Goal: Task Accomplishment & Management: Use online tool/utility

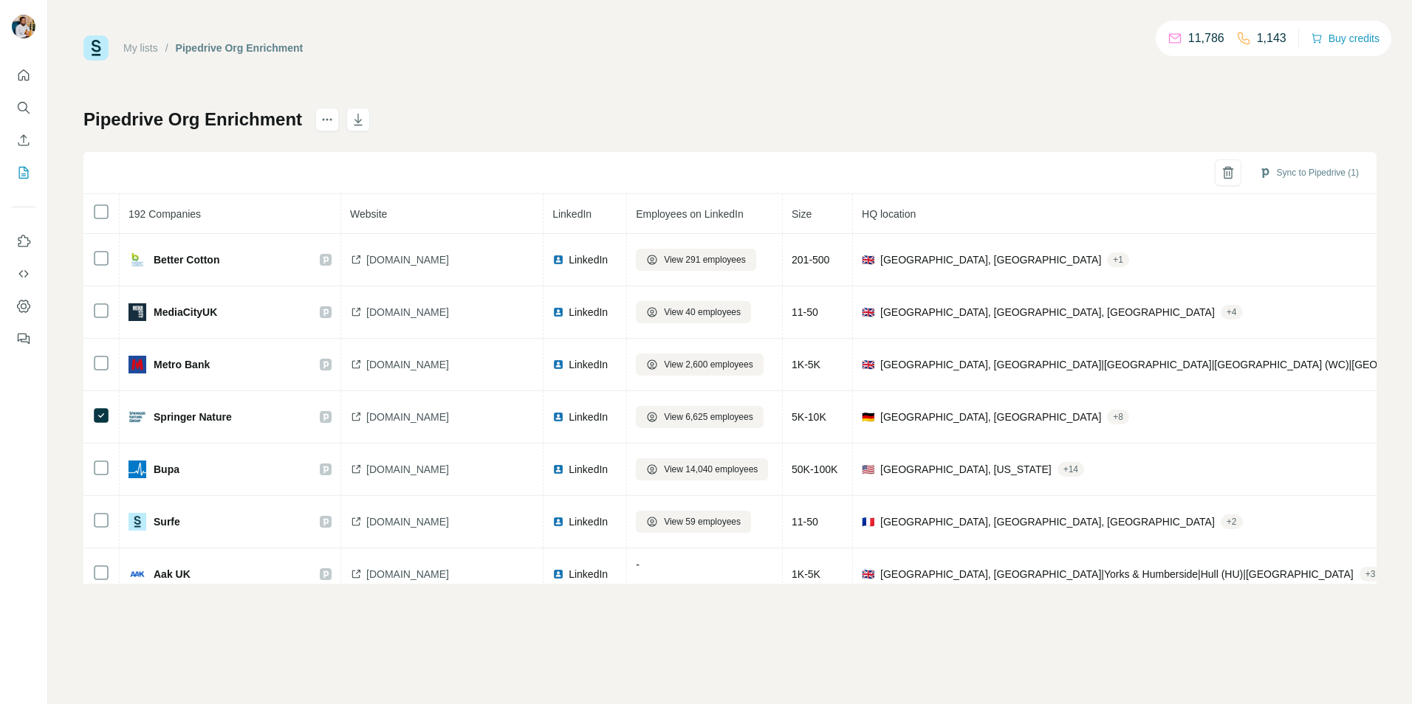
scroll to position [694, 679]
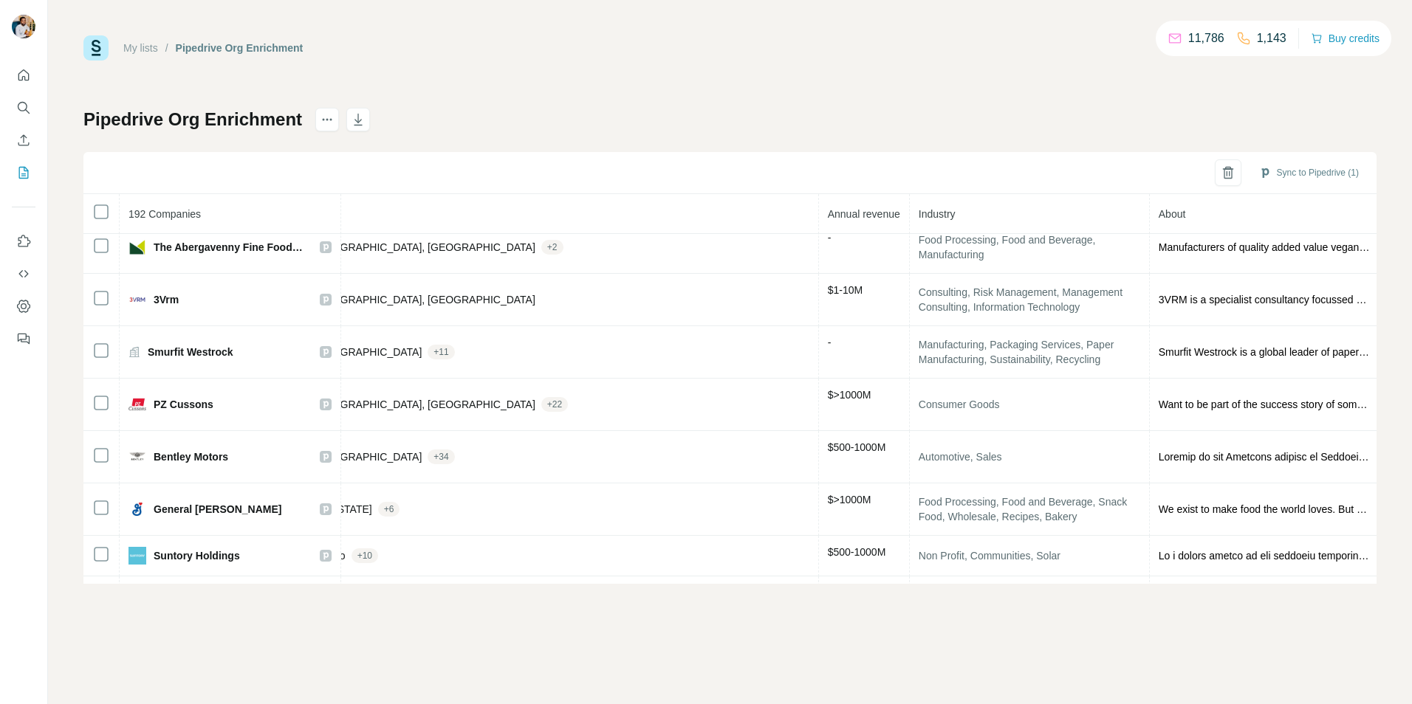
drag, startPoint x: 523, startPoint y: 50, endPoint x: 445, endPoint y: 62, distance: 78.4
click at [523, 50] on div "My lists / Pipedrive Org Enrichment 11,786 1,143 Buy credits" at bounding box center [729, 47] width 1293 height 25
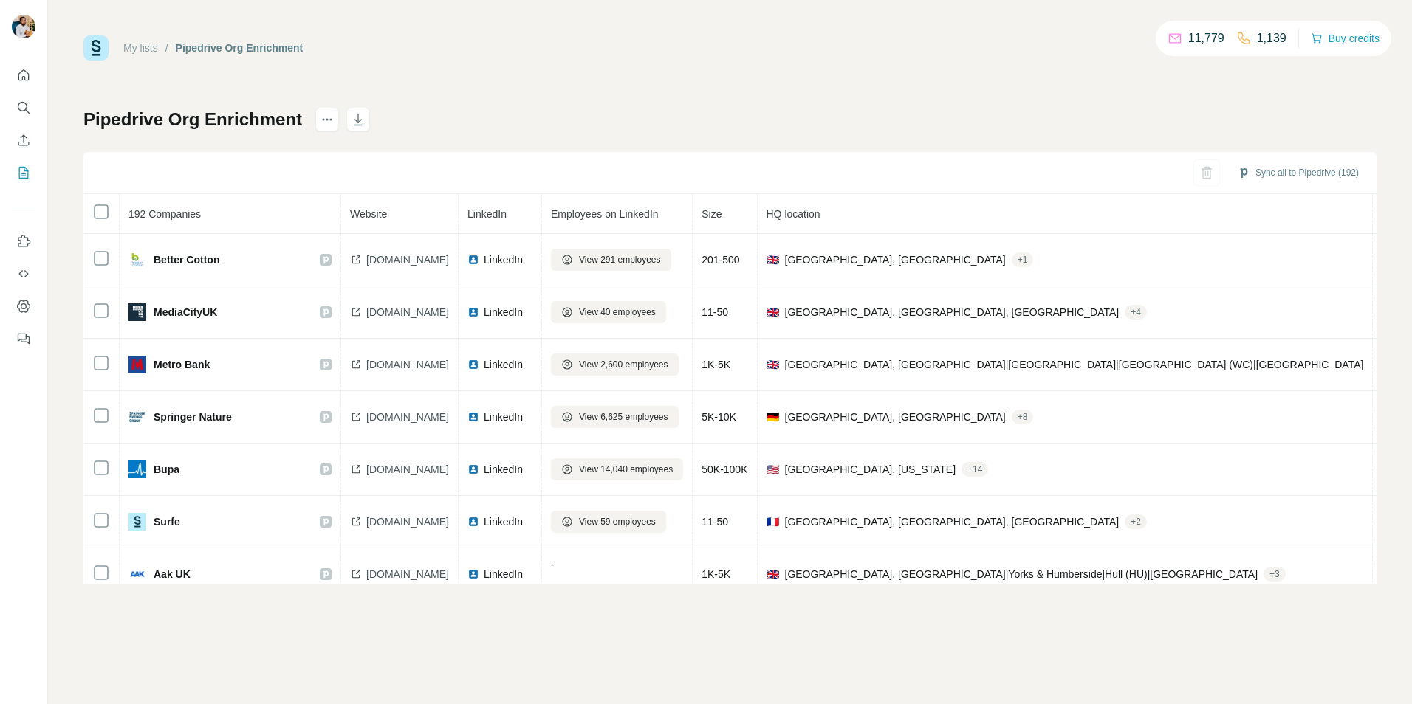
click at [568, 635] on div "My lists / Pipedrive Org Enrichment 11,779 1,139 Buy credits Pipedrive Org Enri…" at bounding box center [730, 352] width 1364 height 704
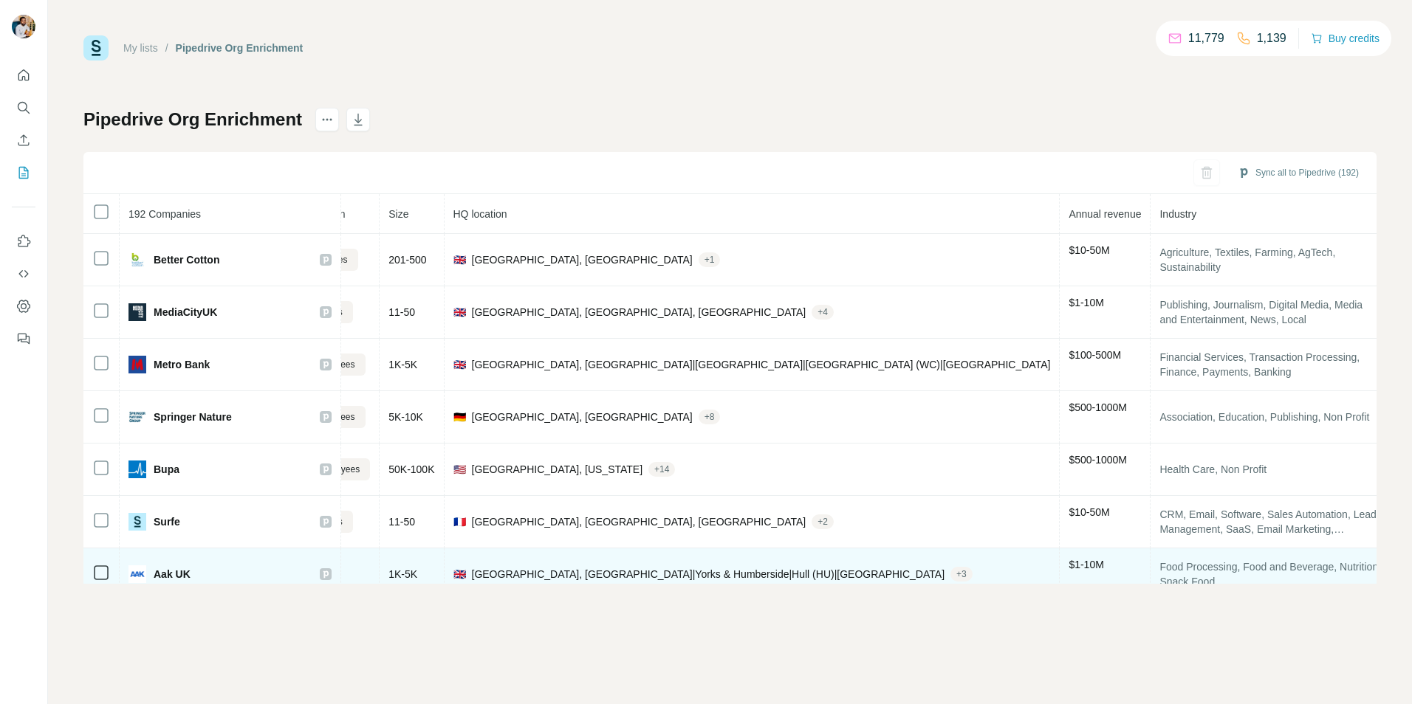
scroll to position [0, 312]
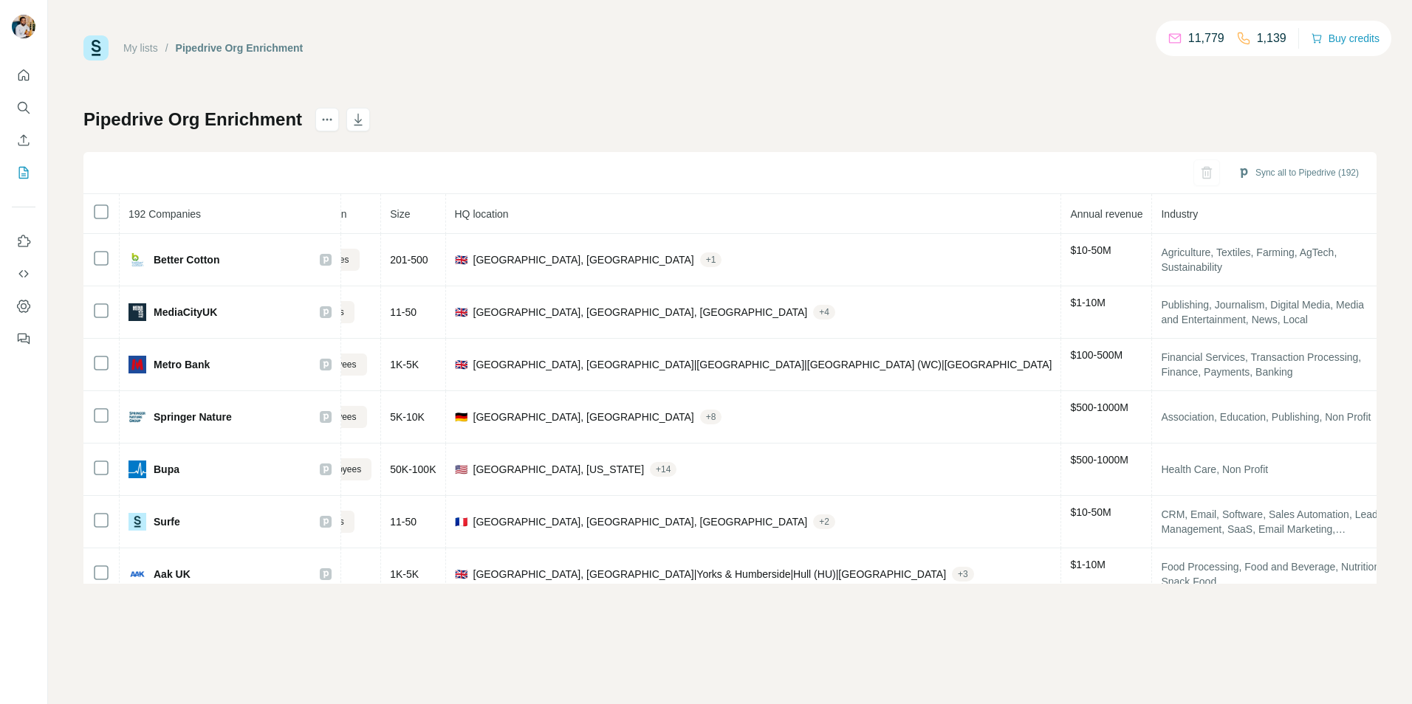
click at [935, 684] on div "My lists / Pipedrive Org Enrichment 11,779 1,139 Buy credits Pipedrive Org Enri…" at bounding box center [730, 352] width 1364 height 704
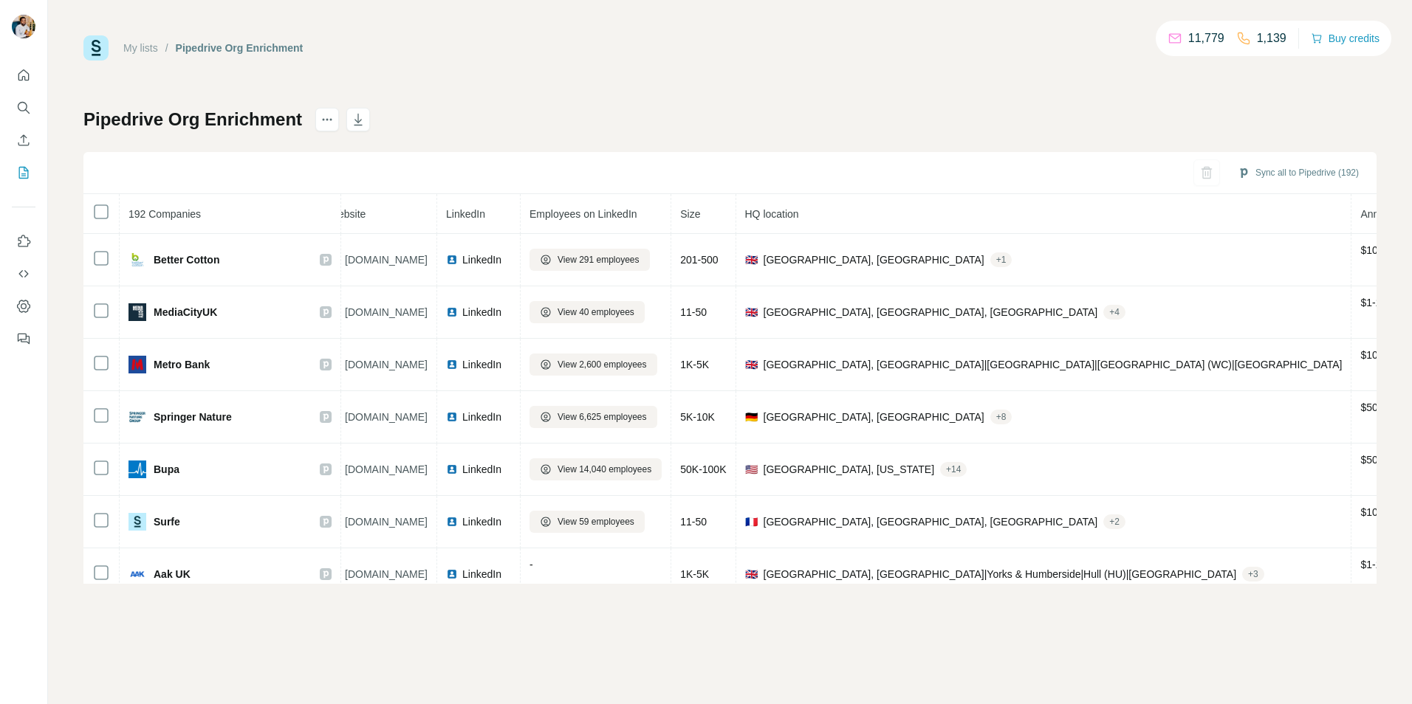
scroll to position [0, 0]
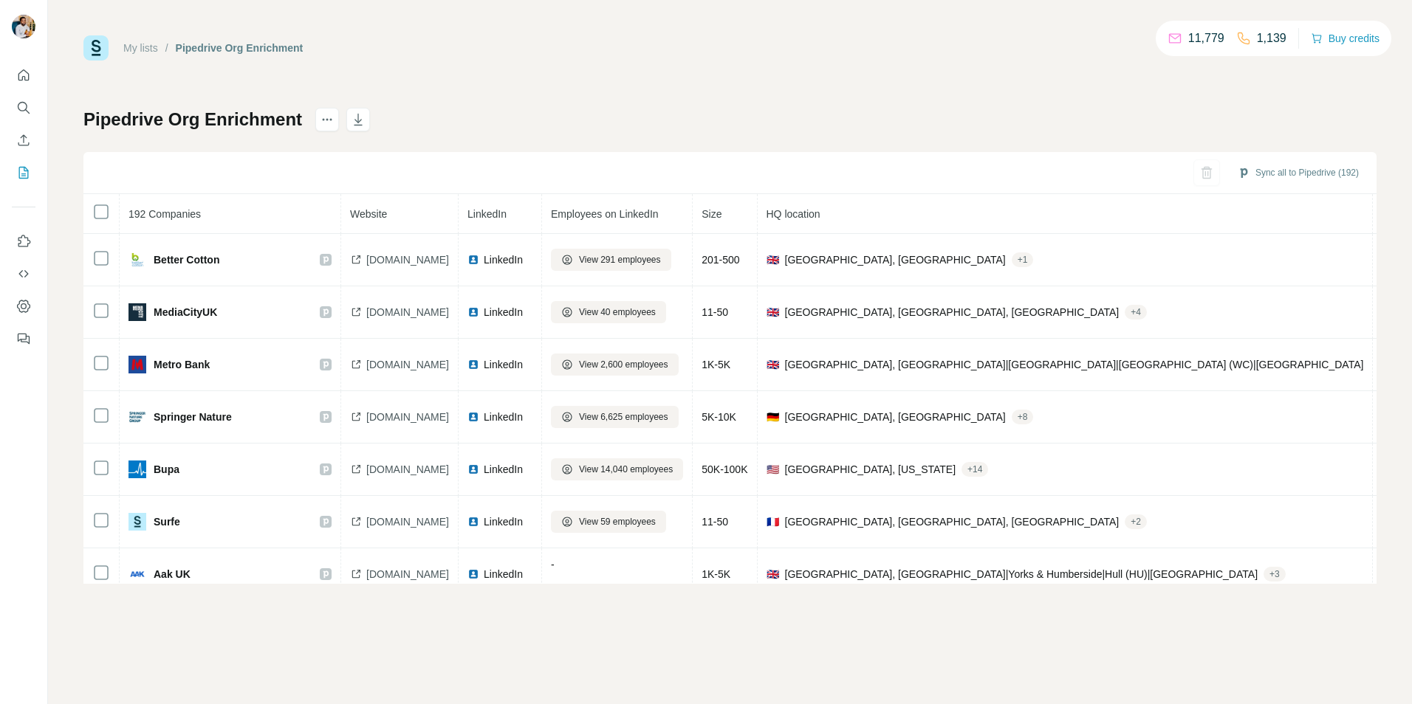
click at [492, 73] on div "My lists / Pipedrive Org Enrichment 11,779 1,139 Buy credits Pipedrive Org Enri…" at bounding box center [729, 309] width 1293 height 549
click at [25, 140] on icon "Enrich CSV" at bounding box center [23, 140] width 15 height 15
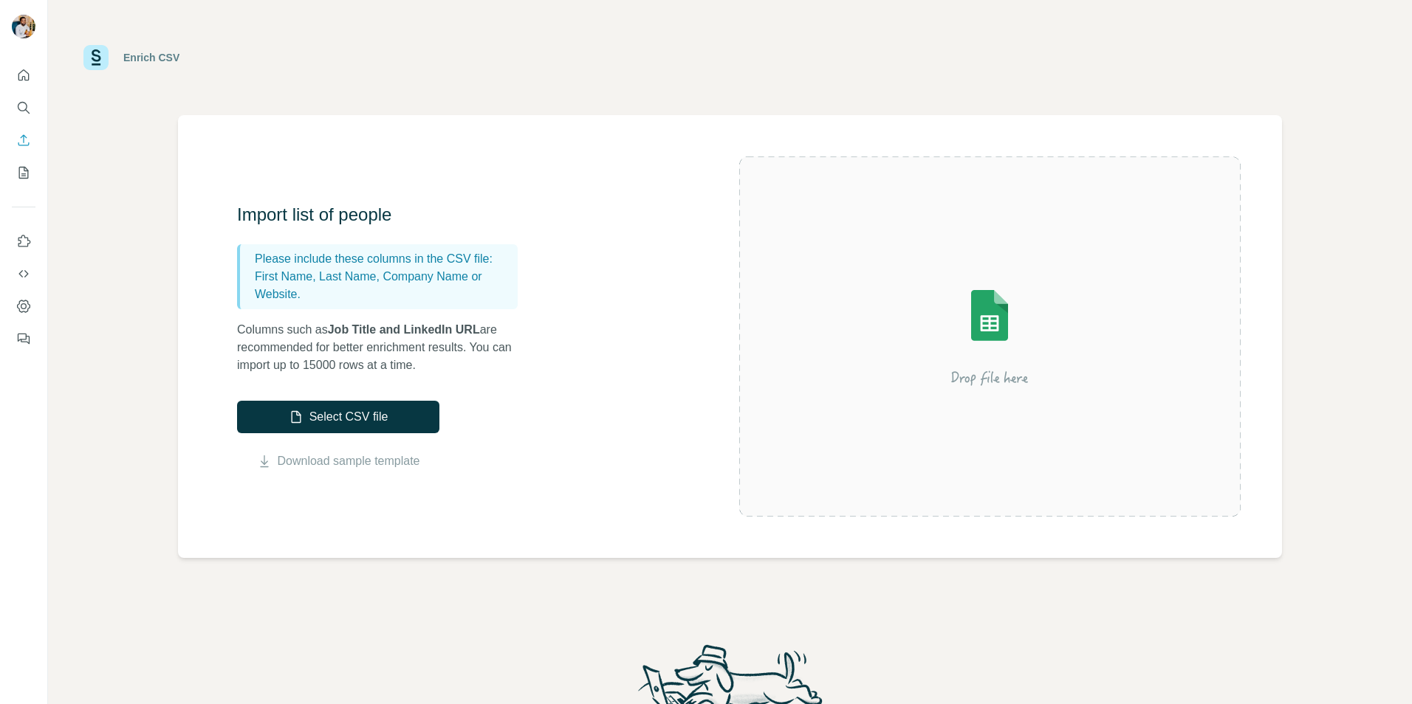
drag, startPoint x: 331, startPoint y: 461, endPoint x: 335, endPoint y: 472, distance: 12.4
click at [331, 461] on link "Download sample template" at bounding box center [349, 462] width 142 height 18
click at [394, 413] on button "Select CSV file" at bounding box center [338, 417] width 202 height 32
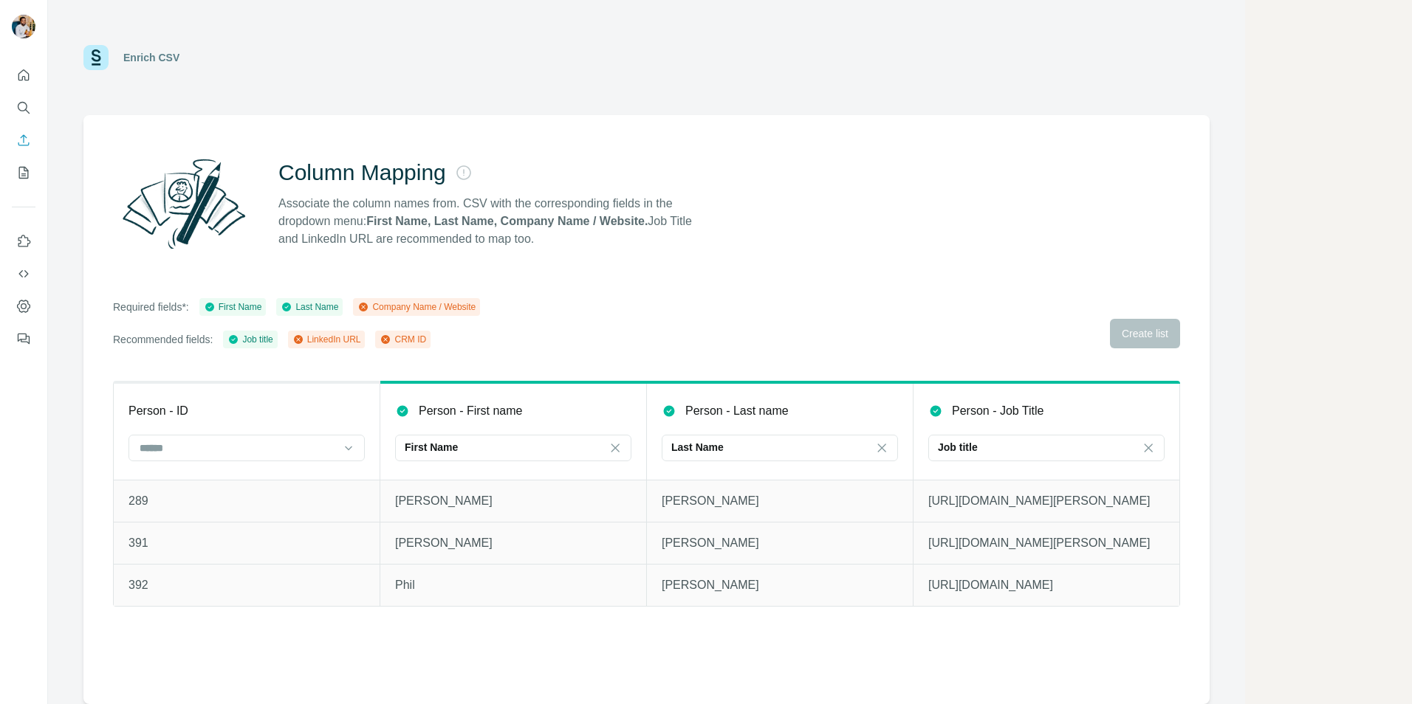
click at [1138, 337] on div "Required fields*: First Name Last Name Company Name / Website Recommended field…" at bounding box center [646, 323] width 1067 height 50
click at [610, 294] on div "Column Mapping Associate the column names from. CSV with the corresponding fiel…" at bounding box center [646, 409] width 1126 height 589
click at [648, 302] on div "Required fields*: First Name Last Name Company Name / Website Recommended field…" at bounding box center [646, 323] width 1067 height 50
click at [769, 300] on div "Required fields*: First Name Last Name Company Name / Website Recommended field…" at bounding box center [646, 323] width 1067 height 50
click at [140, 45] on div "Enrich CSV" at bounding box center [131, 57] width 96 height 25
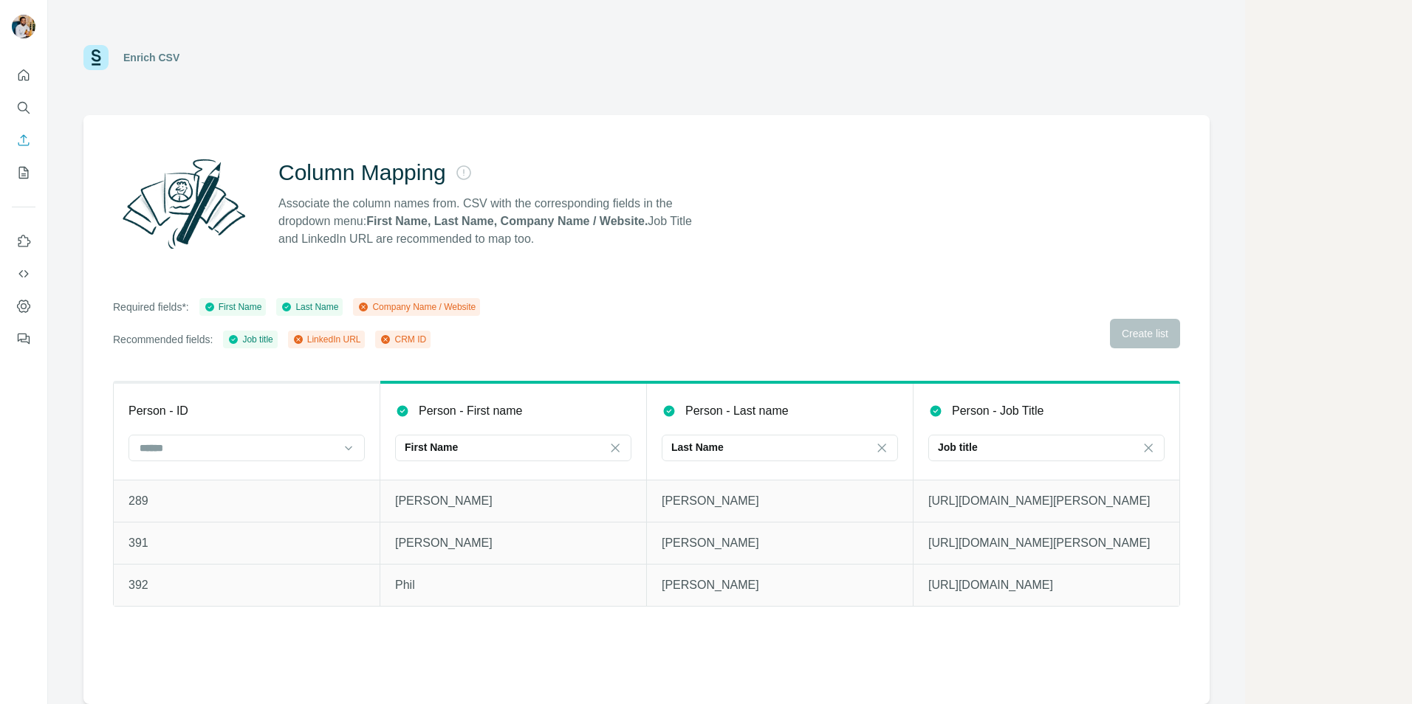
click at [100, 49] on img at bounding box center [95, 57] width 25 height 25
click at [12, 137] on div at bounding box center [23, 202] width 47 height 299
drag, startPoint x: 16, startPoint y: 143, endPoint x: 29, endPoint y: 147, distance: 13.1
click at [17, 143] on icon "Enrich CSV" at bounding box center [23, 140] width 15 height 15
click at [676, 365] on div "Column Mapping Associate the column names from. CSV with the corresponding fiel…" at bounding box center [646, 409] width 1126 height 589
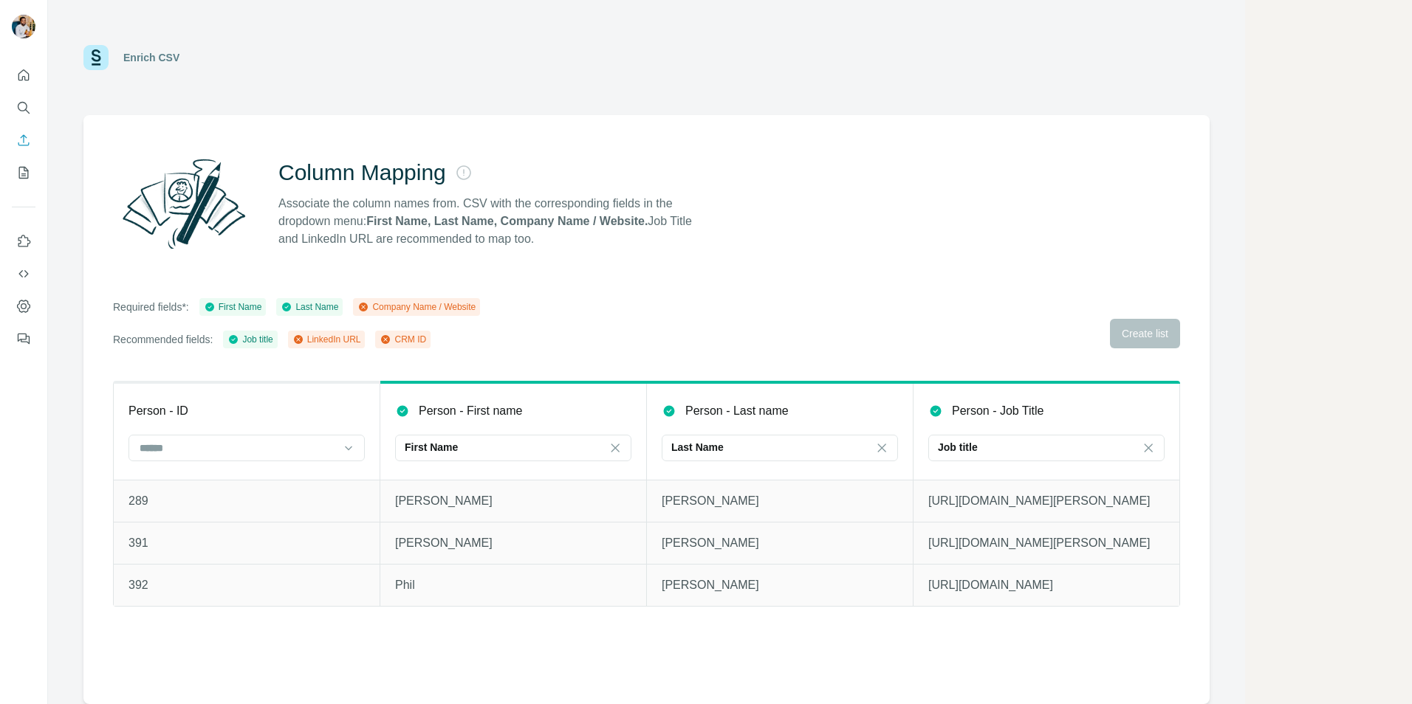
click at [476, 325] on div "Required fields*: First Name Last Name Company Name / Website Recommended field…" at bounding box center [296, 323] width 367 height 50
click at [391, 340] on icon at bounding box center [385, 340] width 12 height 12
click at [419, 261] on div "Column Mapping Associate the column names from. CSV with the corresponding fiel…" at bounding box center [646, 409] width 1126 height 589
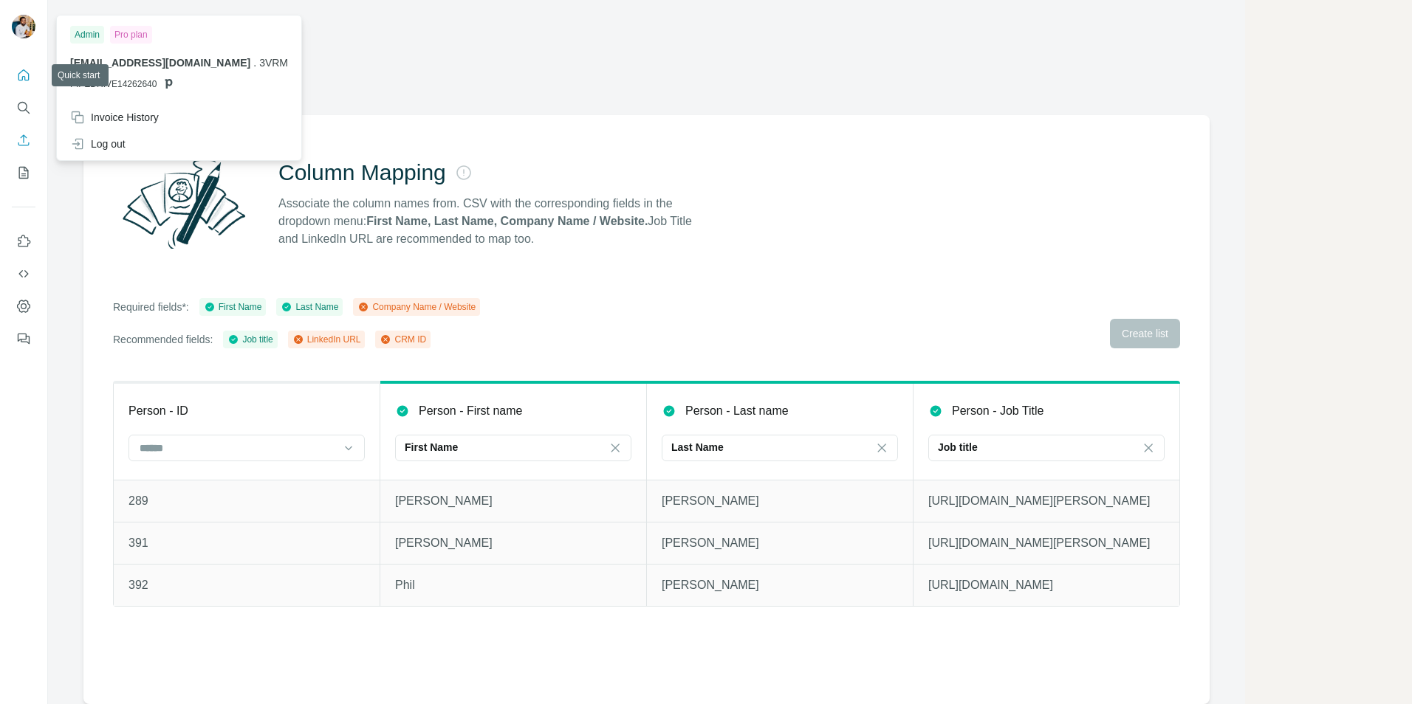
click at [16, 75] on button "Quick start" at bounding box center [24, 75] width 24 height 27
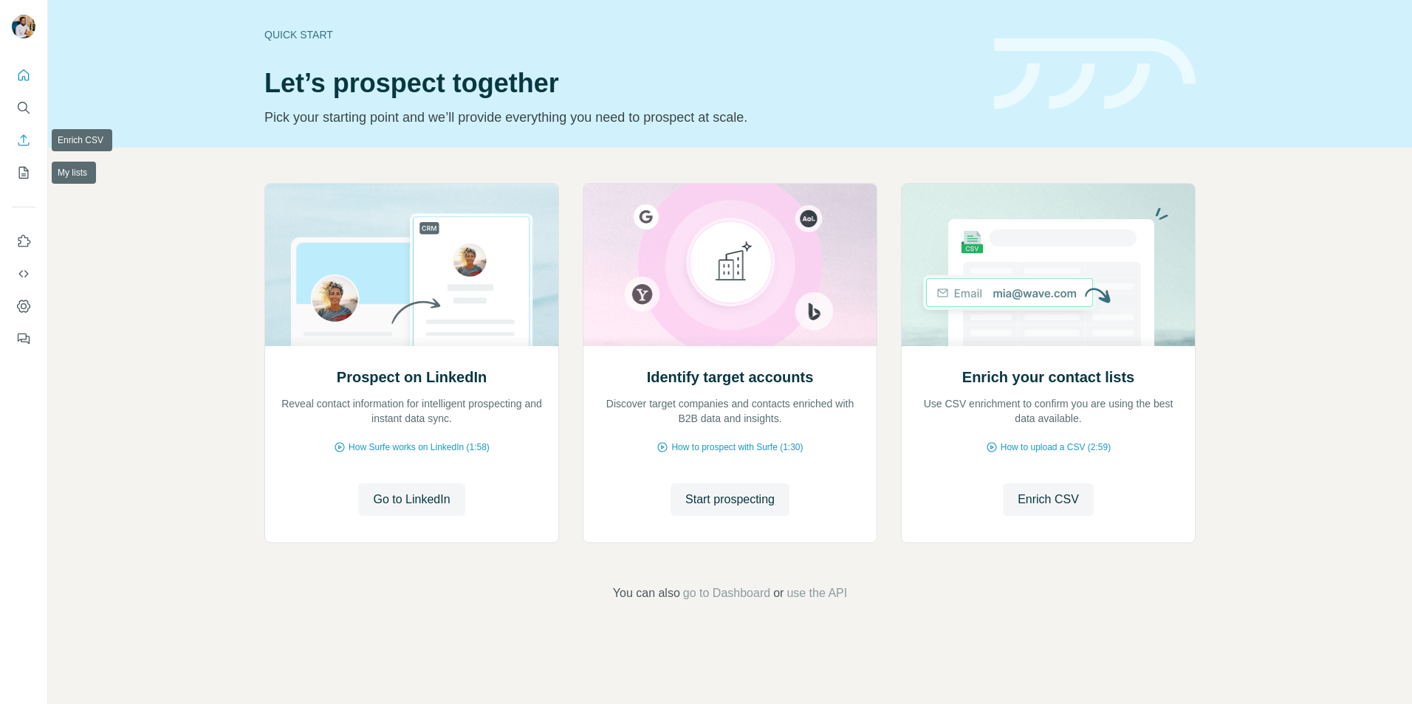
click at [23, 142] on icon "Enrich CSV" at bounding box center [23, 140] width 15 height 15
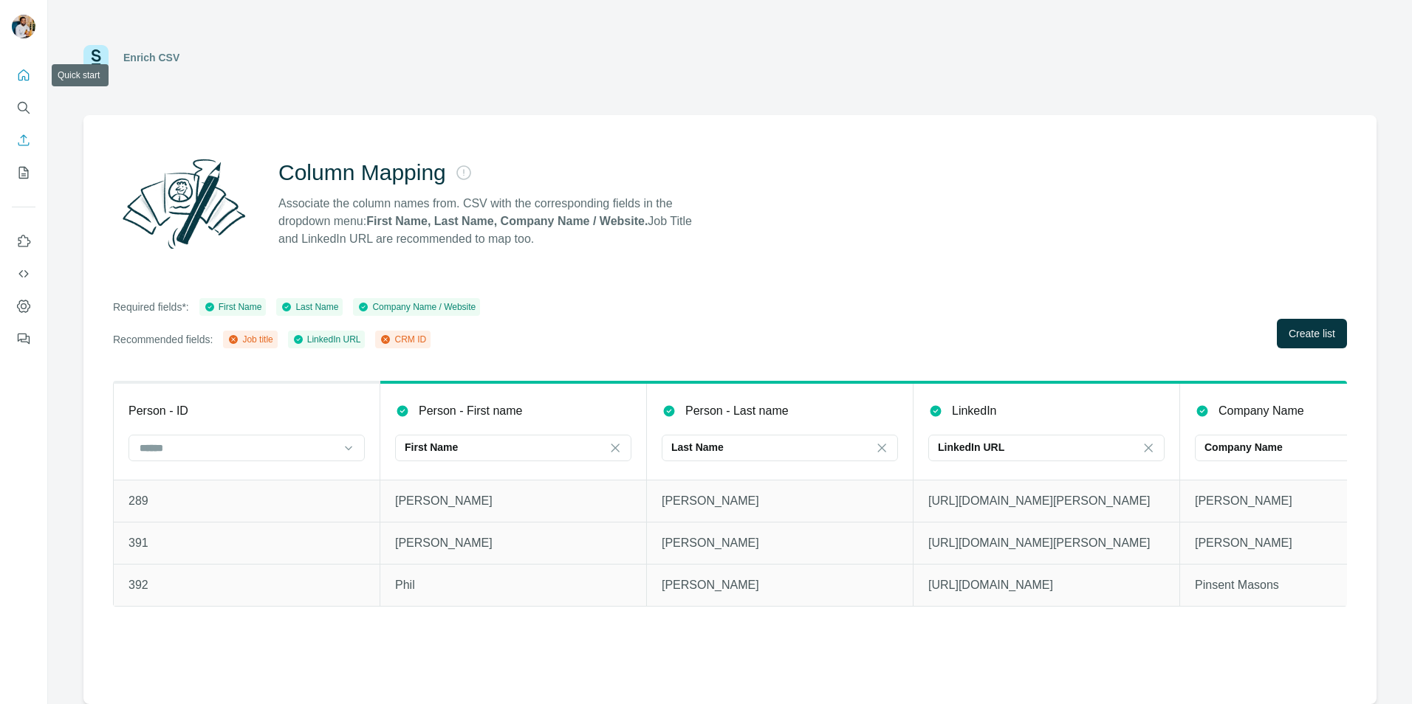
click at [30, 72] on icon "Quick start" at bounding box center [23, 75] width 15 height 15
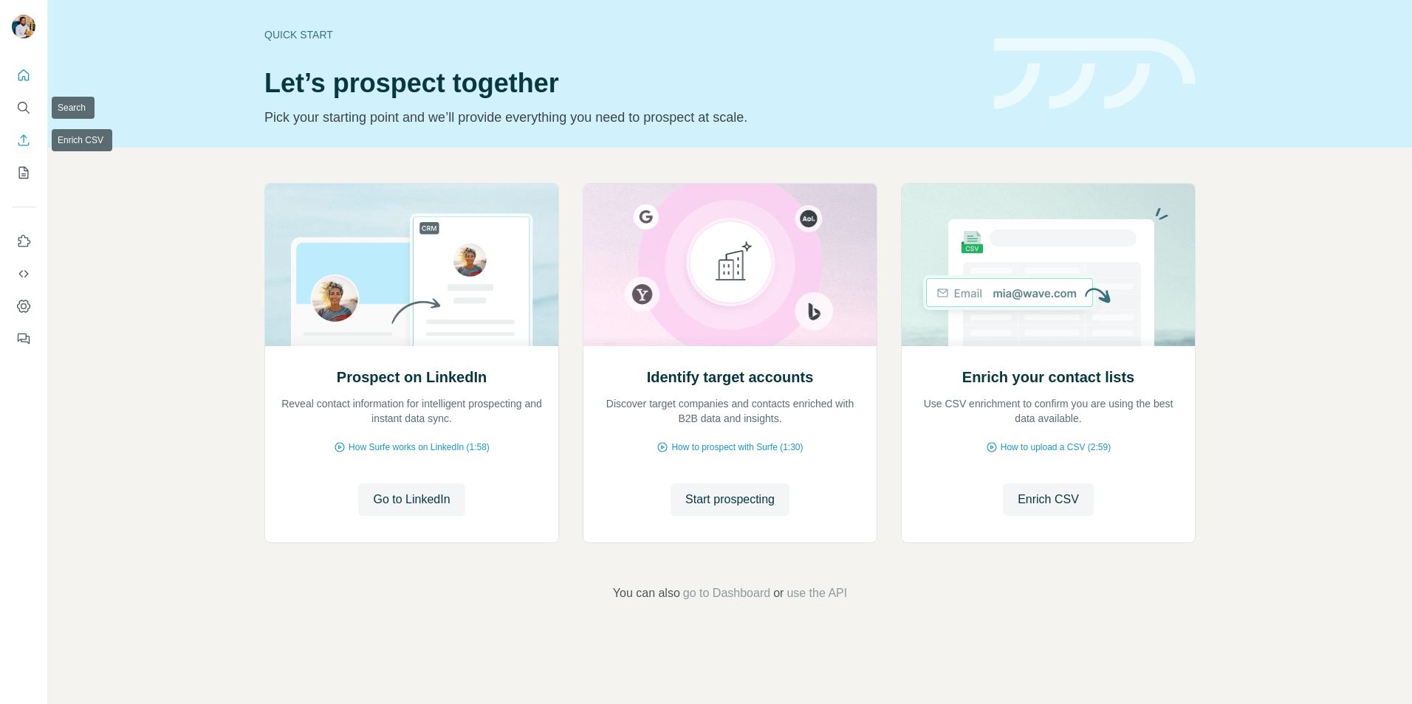
click at [27, 147] on icon "Enrich CSV" at bounding box center [23, 140] width 15 height 15
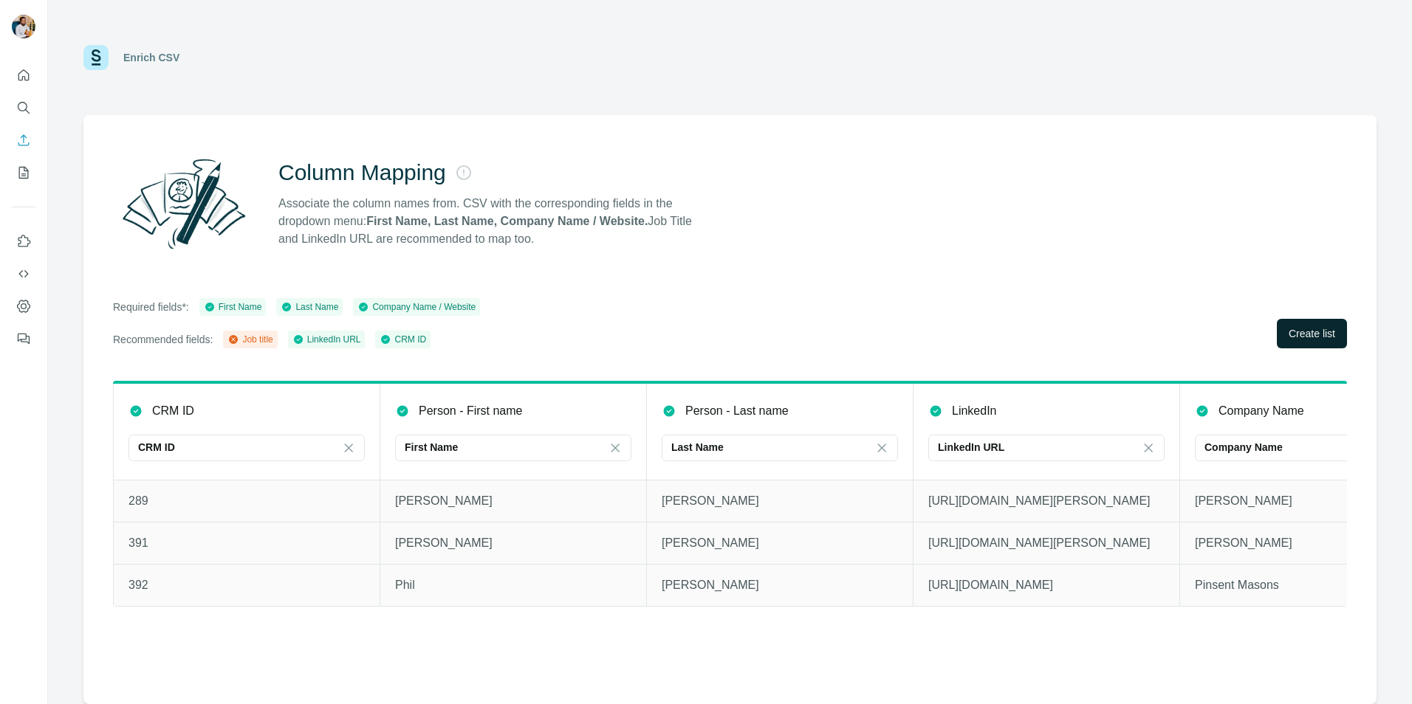
click at [1330, 339] on span "Create list" at bounding box center [1311, 333] width 47 height 15
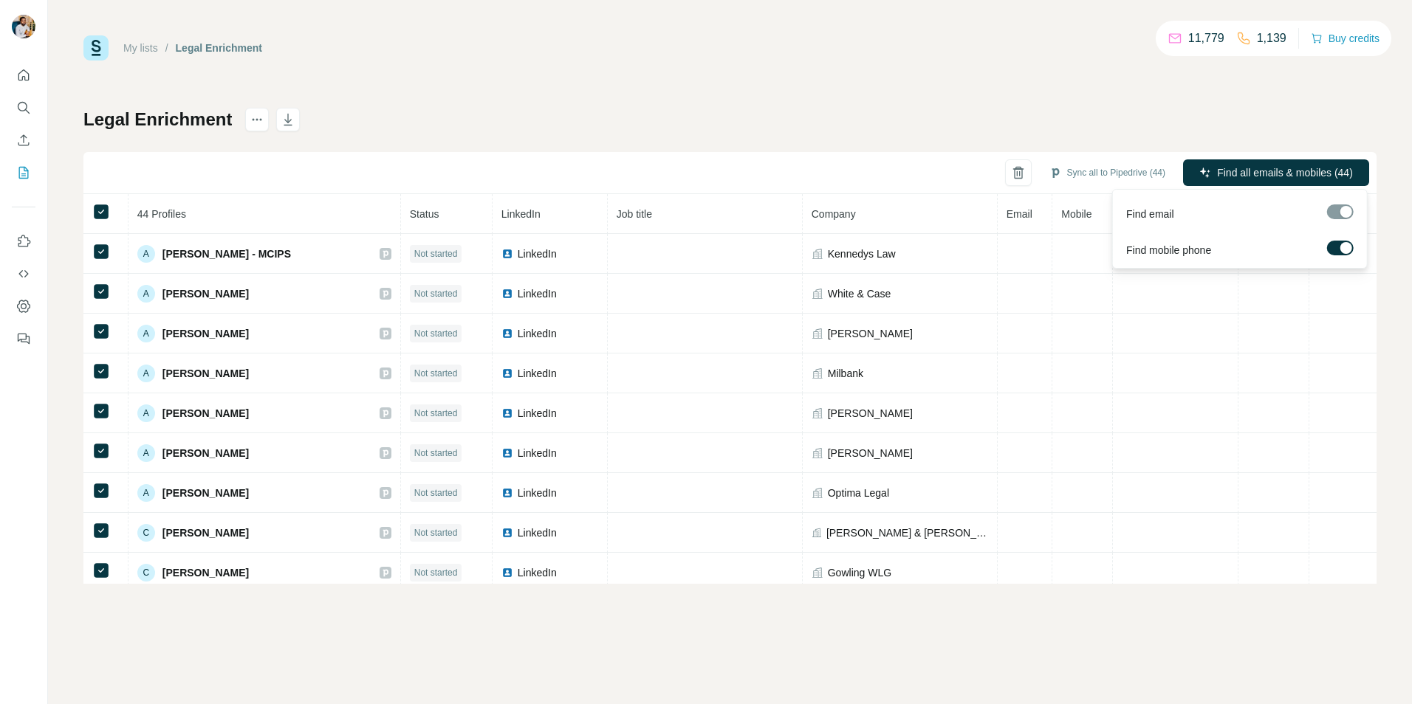
click at [1338, 247] on label at bounding box center [1340, 248] width 27 height 15
click at [1285, 169] on span "Find all emails (44)" at bounding box center [1309, 172] width 87 height 15
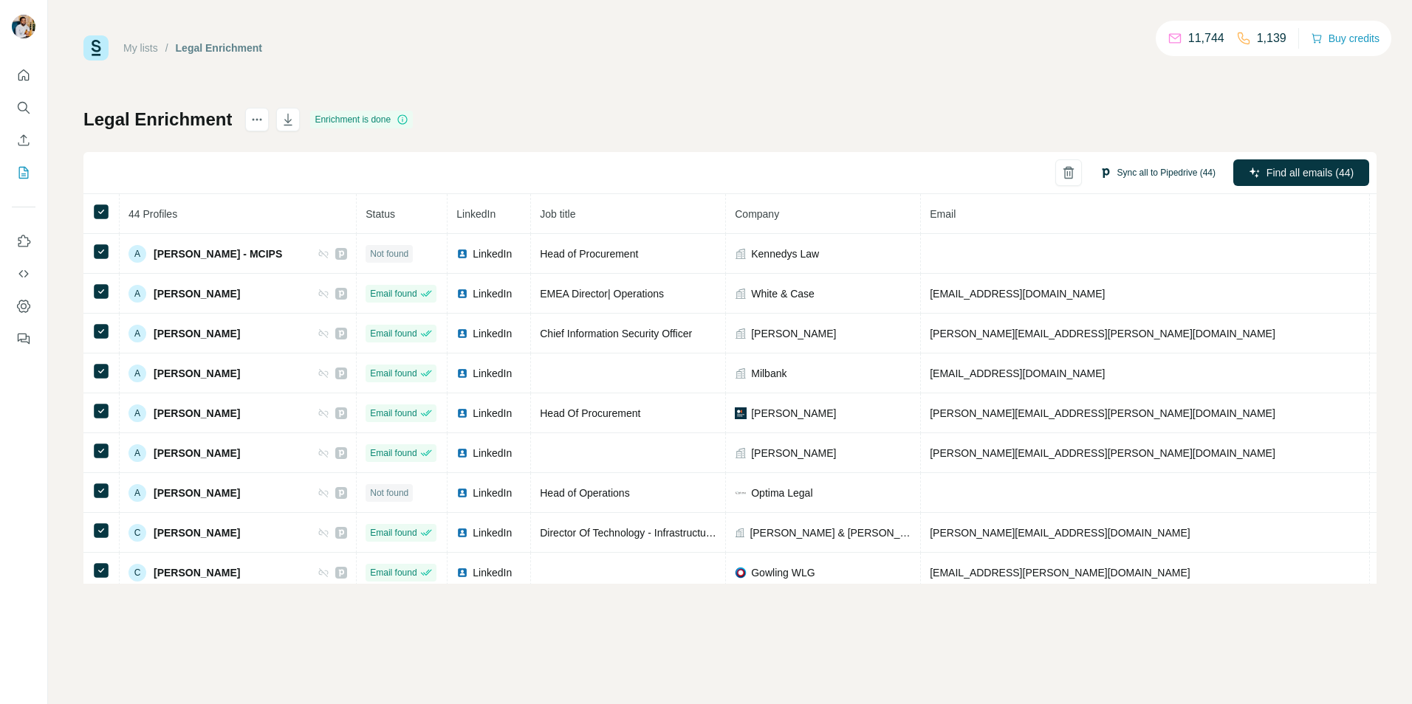
click at [1159, 173] on button "Sync all to Pipedrive (44)" at bounding box center [1157, 173] width 137 height 22
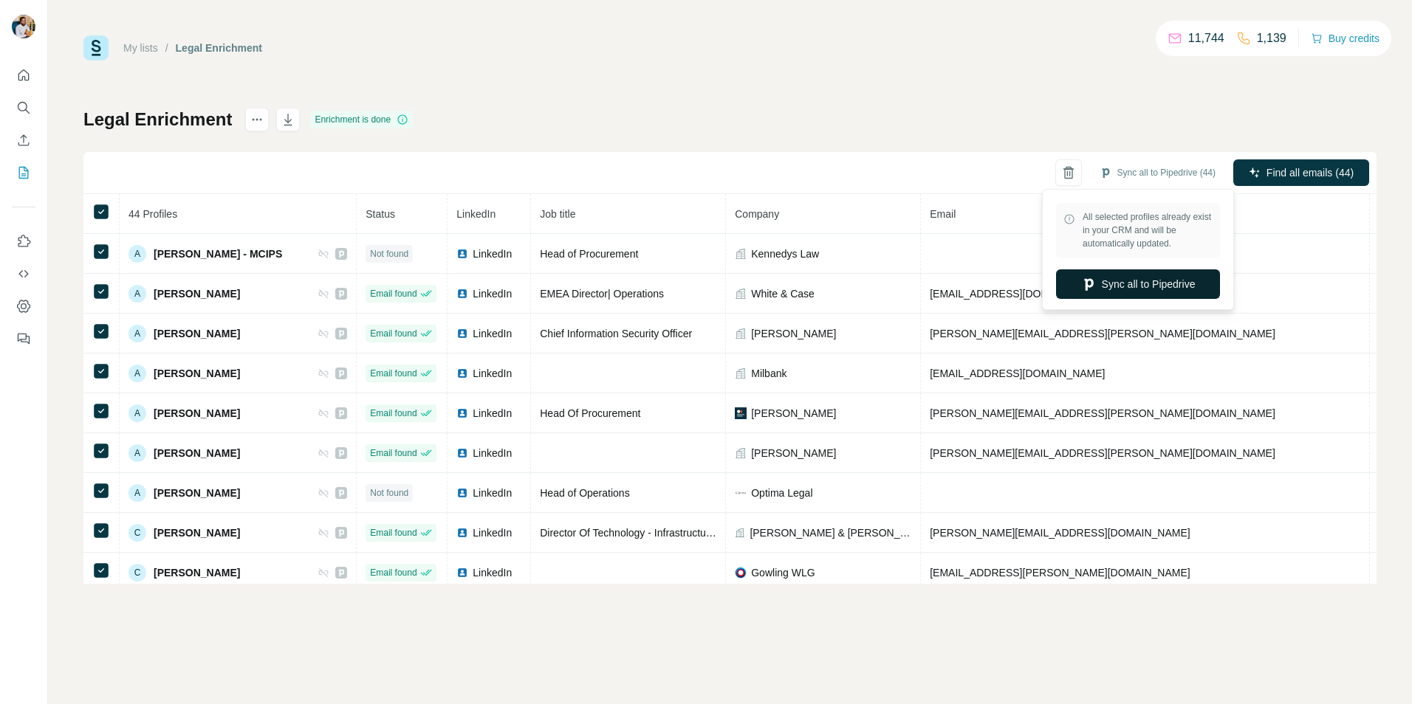
click at [1136, 272] on button "Sync all to Pipedrive" at bounding box center [1138, 284] width 164 height 30
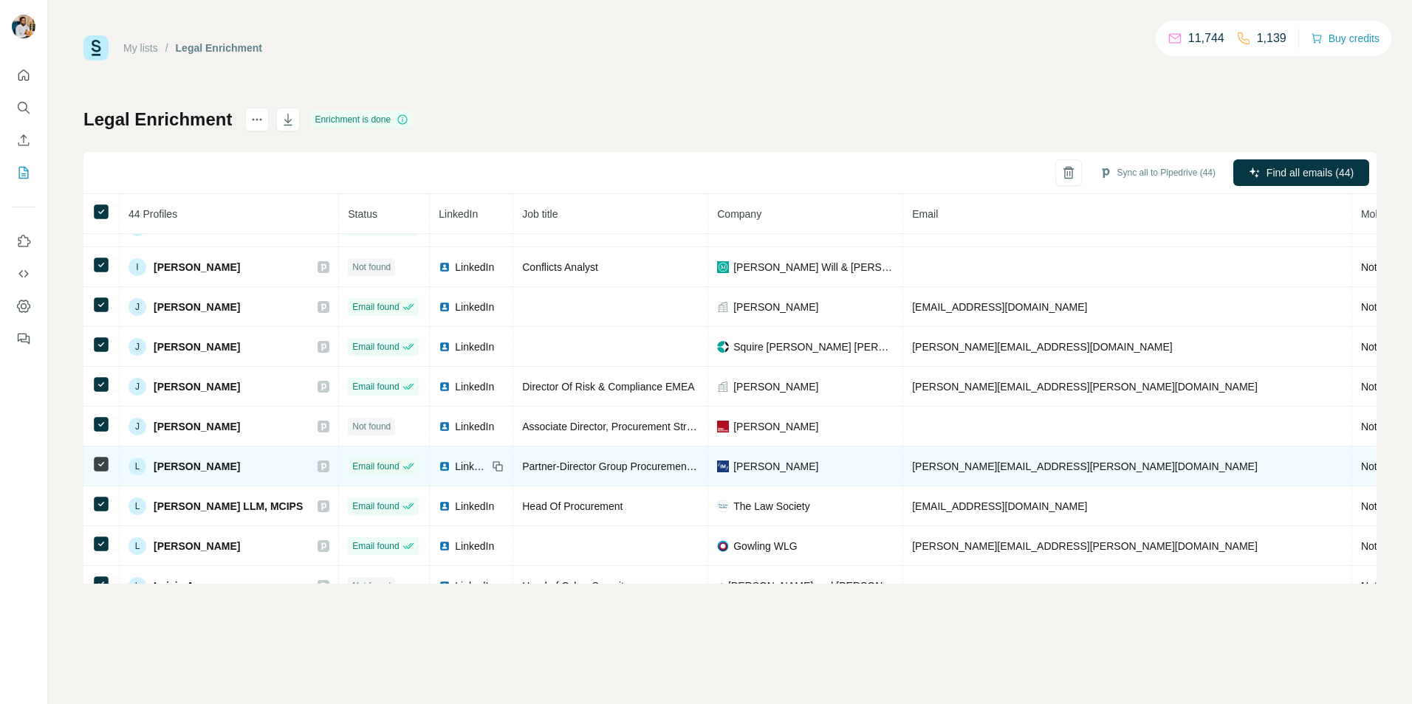
scroll to position [738, 0]
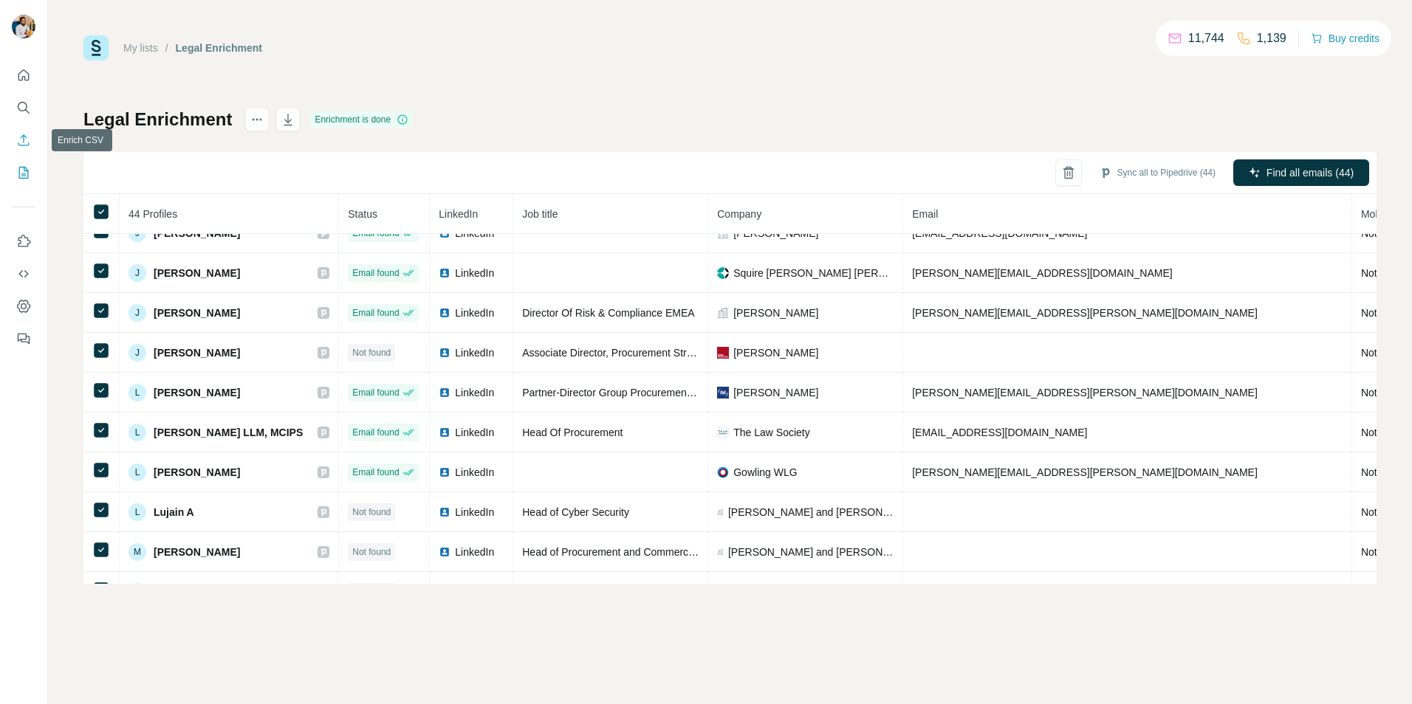
click at [28, 138] on icon "Enrich CSV" at bounding box center [23, 140] width 15 height 15
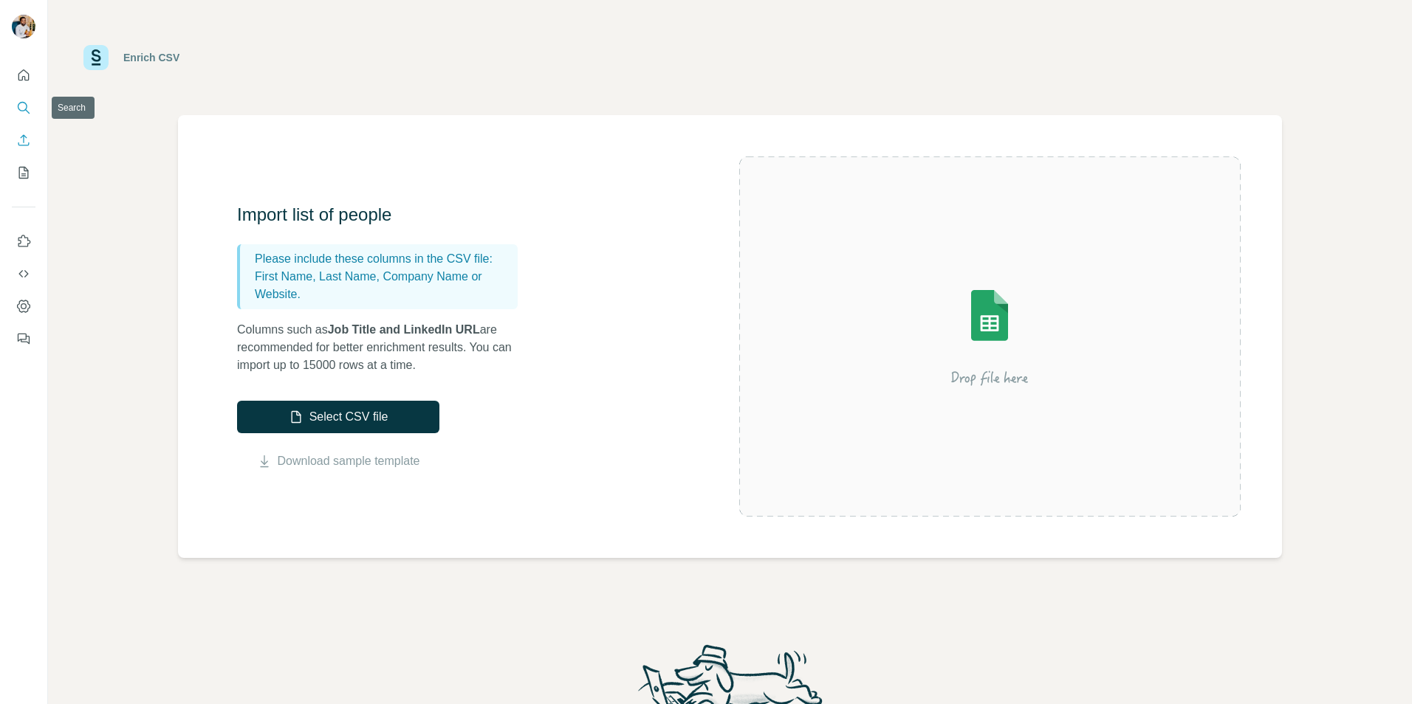
drag, startPoint x: 17, startPoint y: 113, endPoint x: 64, endPoint y: 131, distance: 50.5
click at [16, 113] on icon "Search" at bounding box center [23, 107] width 15 height 15
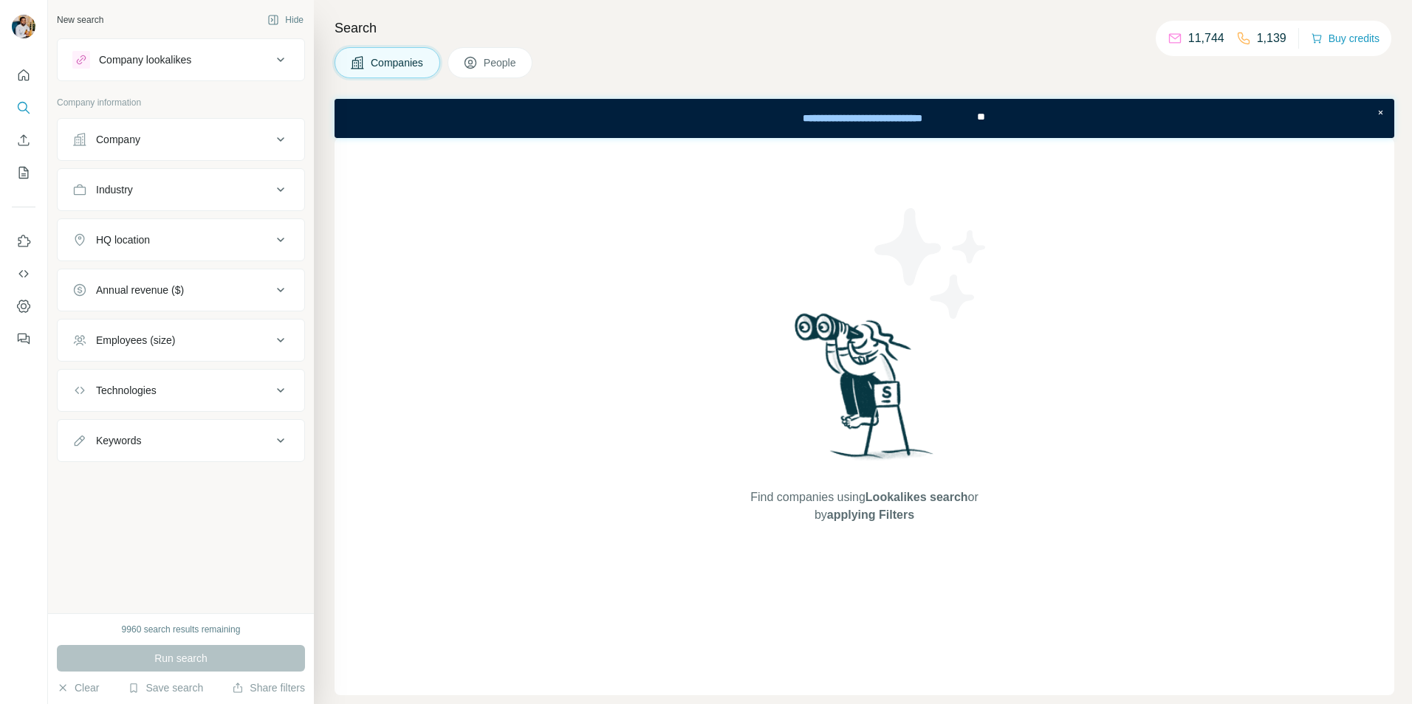
click at [269, 148] on button "Company" at bounding box center [181, 139] width 247 height 35
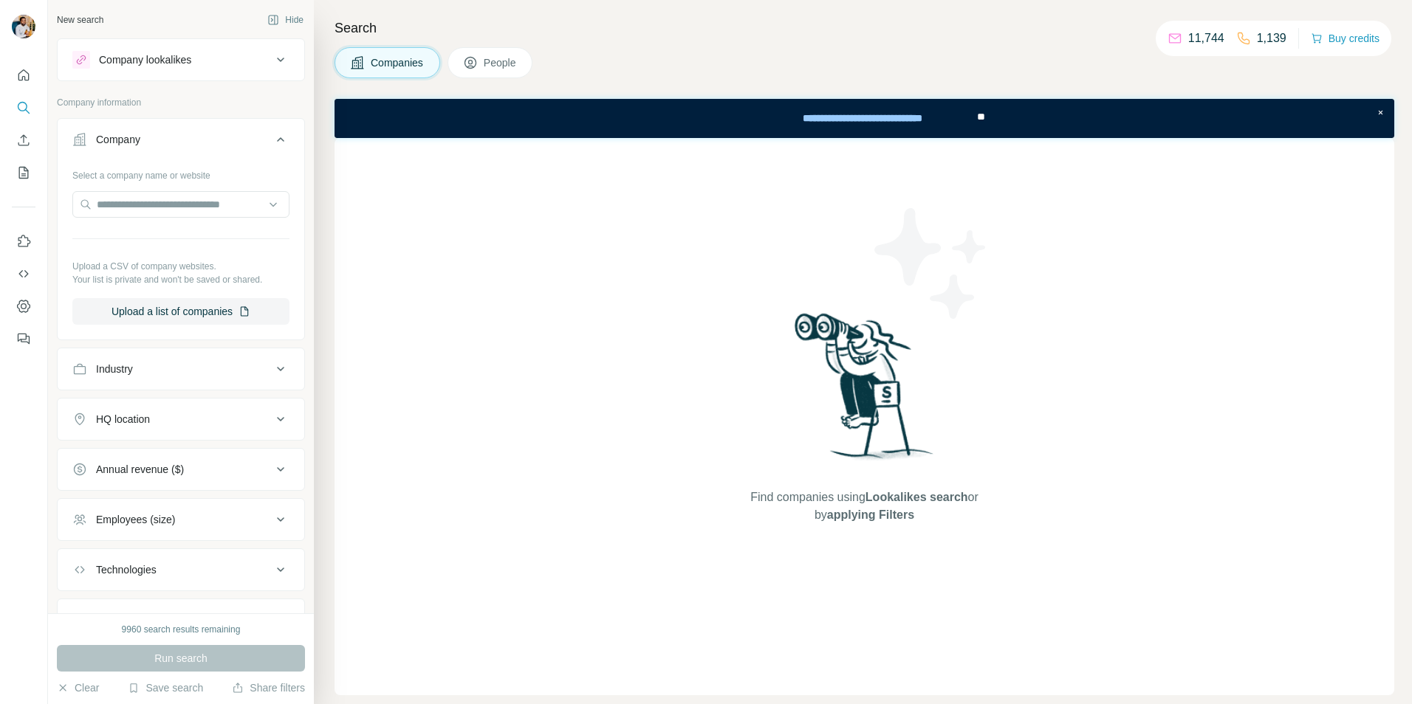
click at [481, 422] on div "Find companies using Lookalikes search or by applying Filters" at bounding box center [863, 416] width 1059 height 557
click at [492, 309] on div "Find companies using Lookalikes search or by applying Filters" at bounding box center [863, 416] width 1059 height 557
click at [13, 134] on button "Enrich CSV" at bounding box center [24, 140] width 24 height 27
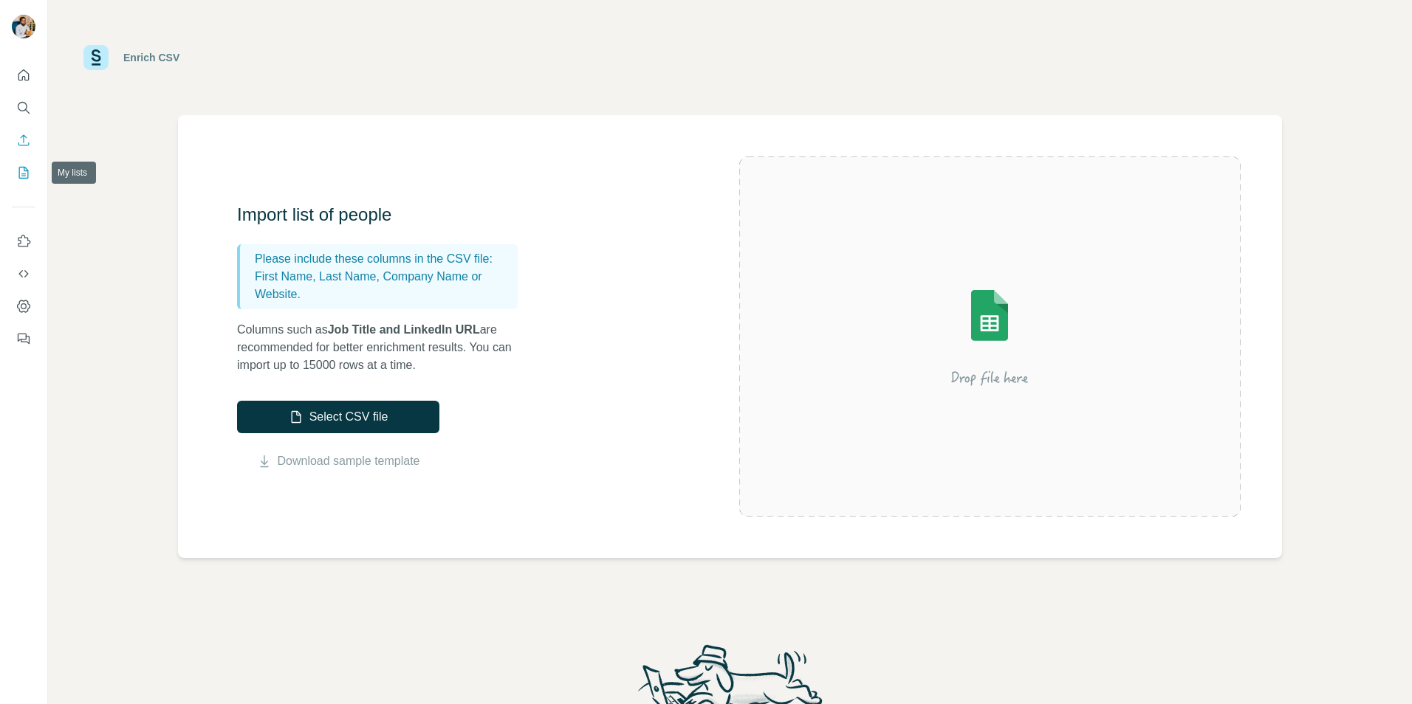
click at [19, 179] on icon "My lists" at bounding box center [23, 172] width 15 height 15
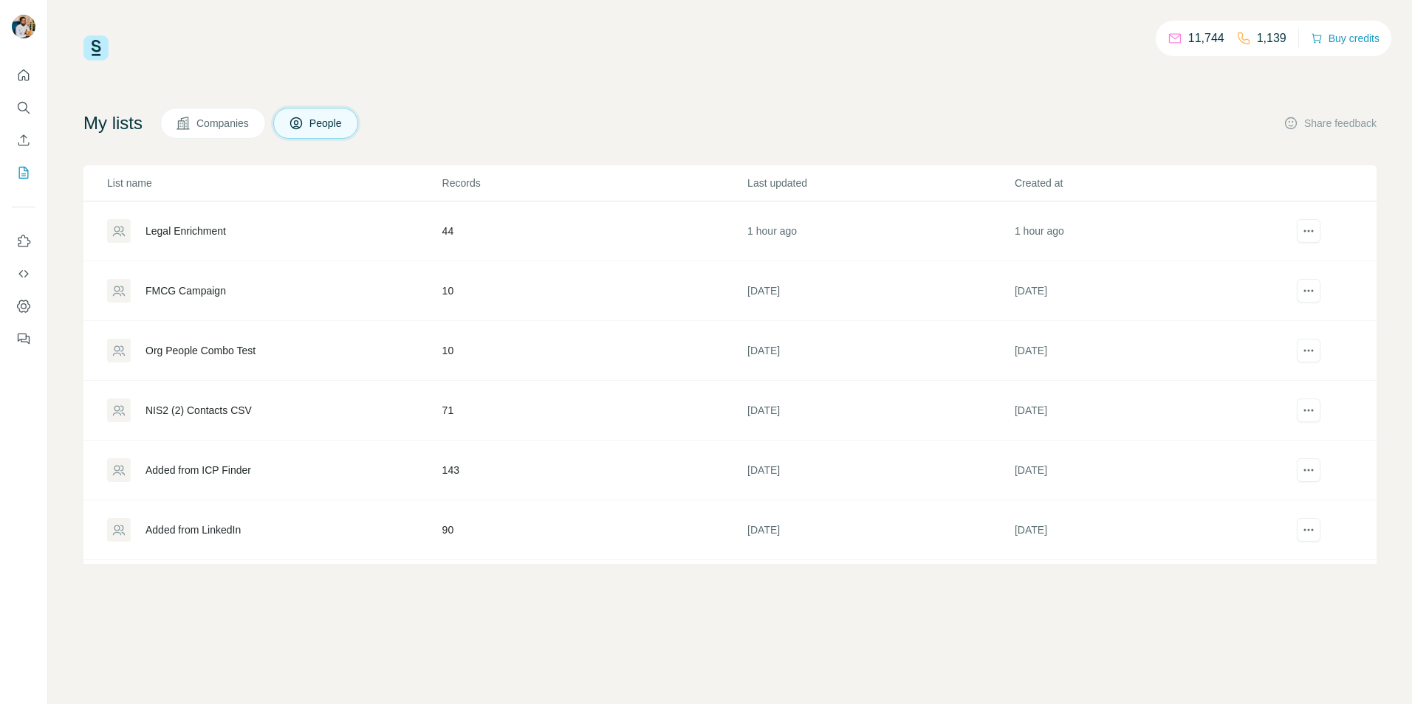
click at [250, 128] on span "Companies" at bounding box center [223, 123] width 54 height 15
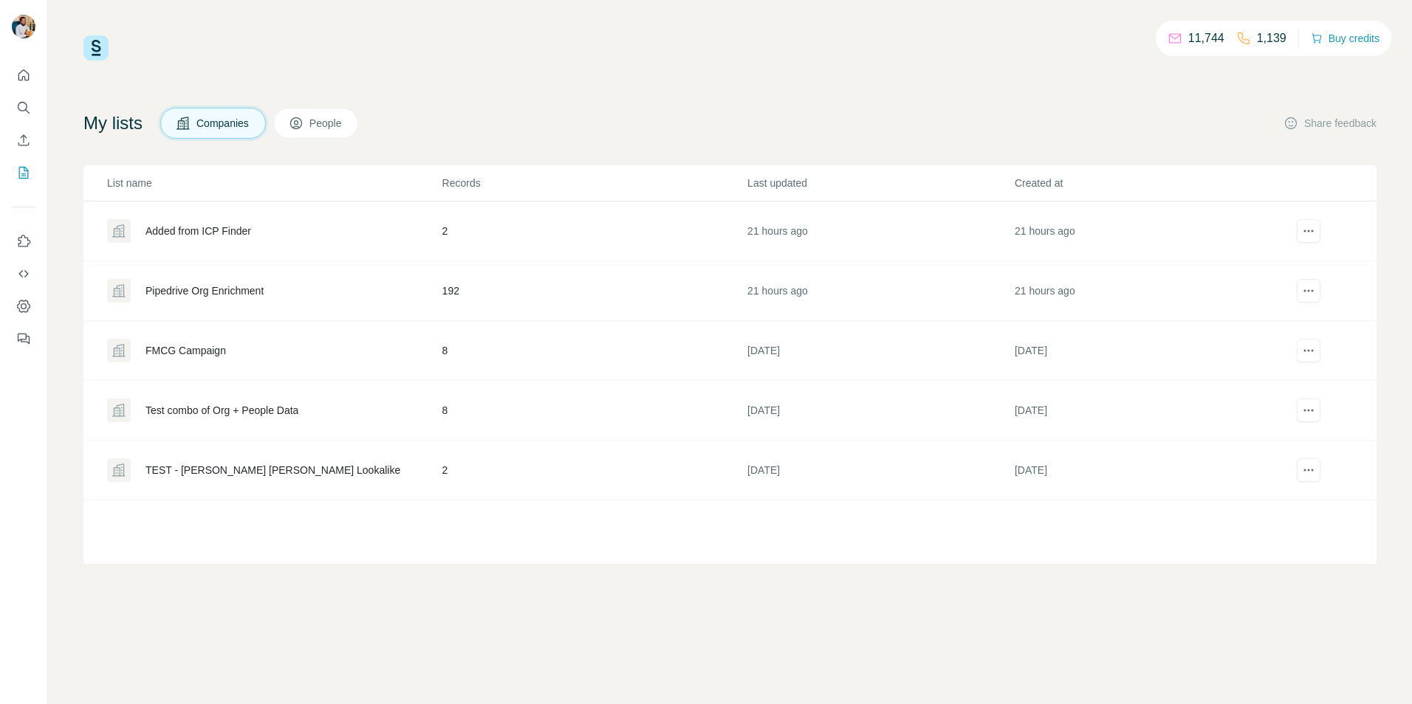
click at [4, 386] on div at bounding box center [24, 352] width 48 height 704
click at [173, 346] on div "FMCG Campaign" at bounding box center [185, 350] width 80 height 15
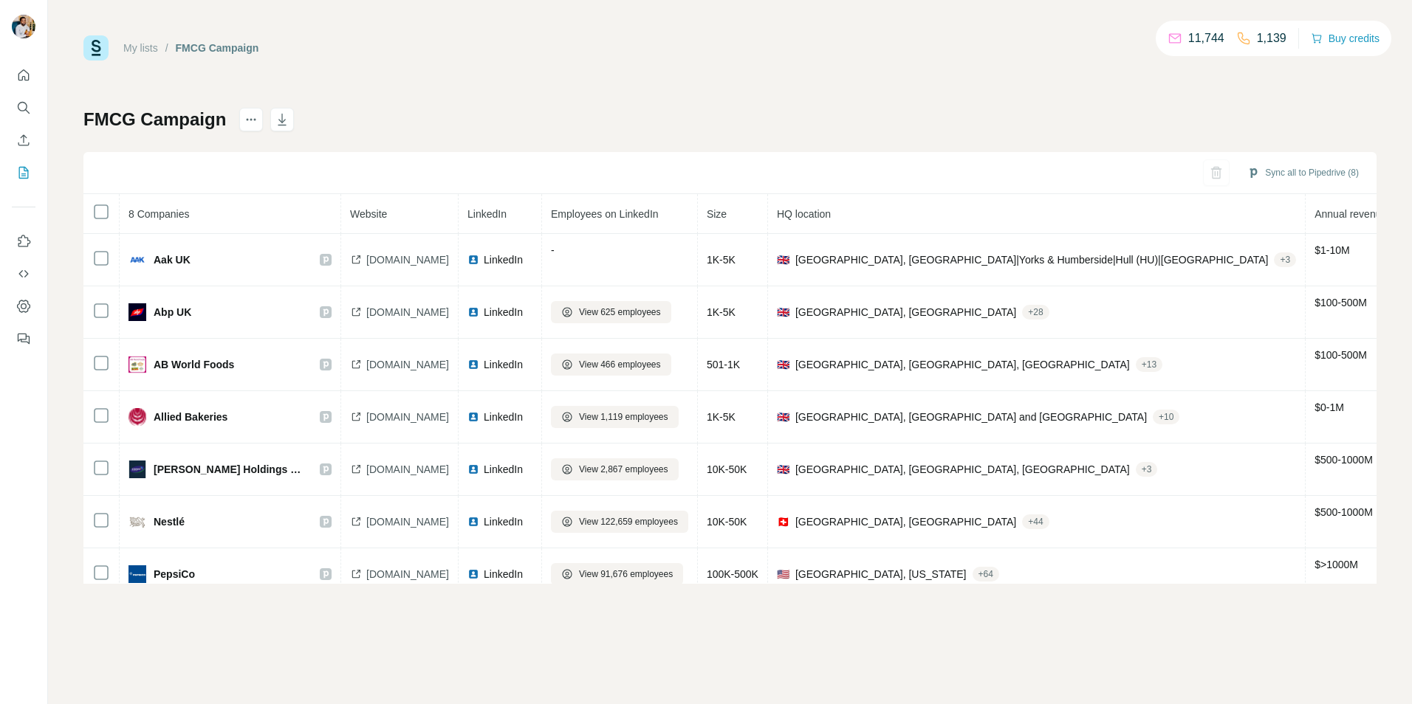
click at [556, 647] on div "My lists / FMCG Campaign 11,744 1,139 Buy credits FMCG Campaign Sync all to Pip…" at bounding box center [730, 352] width 1364 height 704
click at [509, 109] on div "FMCG Campaign Sync all to Pipedrive (8) 8 Companies Website LinkedIn Employees …" at bounding box center [729, 346] width 1293 height 476
click at [492, 98] on div "My lists / FMCG Campaign 11,744 1,139 Buy credits FMCG Campaign Sync all to Pip…" at bounding box center [729, 309] width 1293 height 549
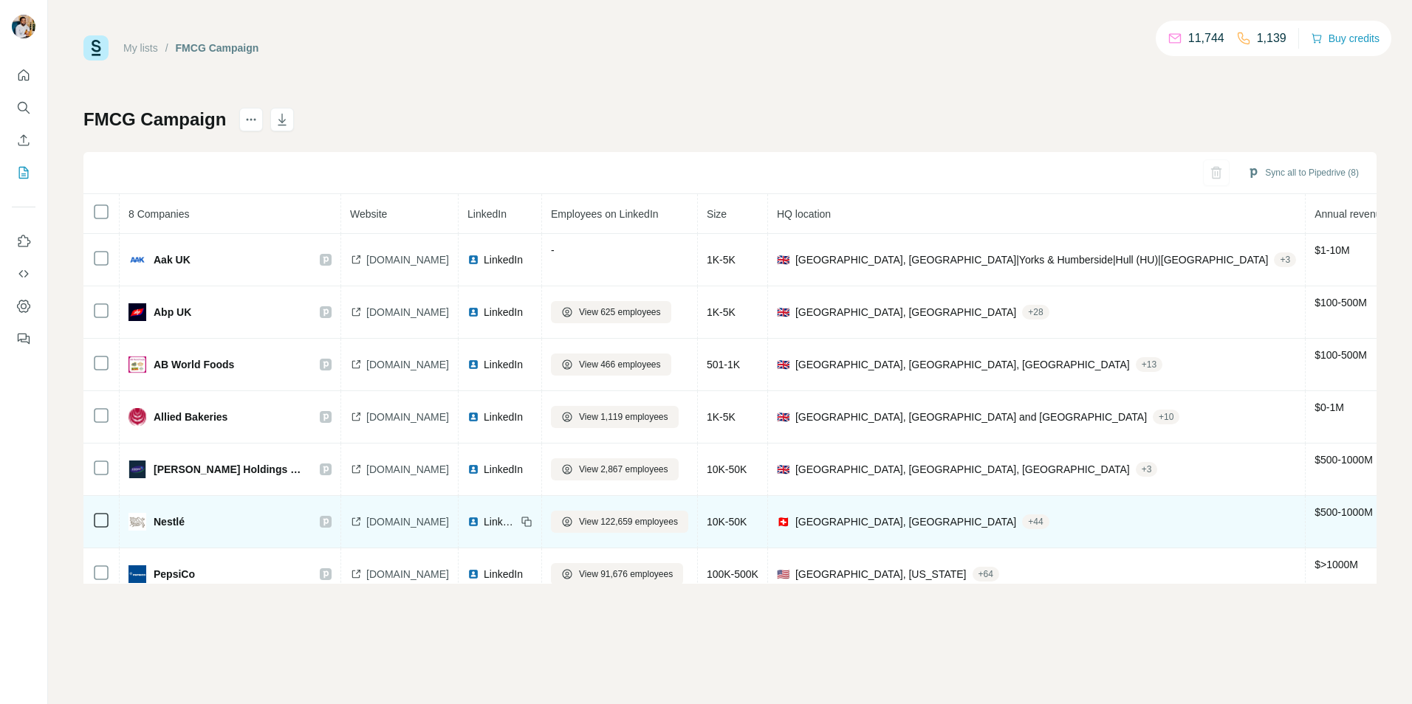
scroll to position [77, 0]
